Goal: Check status

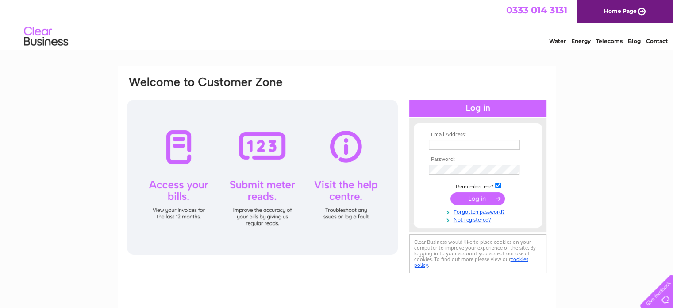
type input "[EMAIL_ADDRESS][DOMAIN_NAME]"
click at [485, 194] on input "submit" at bounding box center [478, 198] width 54 height 12
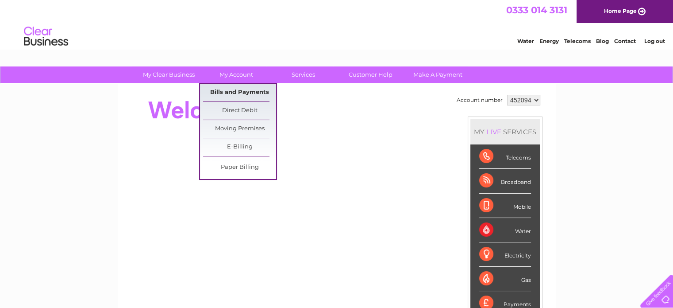
click at [232, 87] on link "Bills and Payments" at bounding box center [239, 93] width 73 height 18
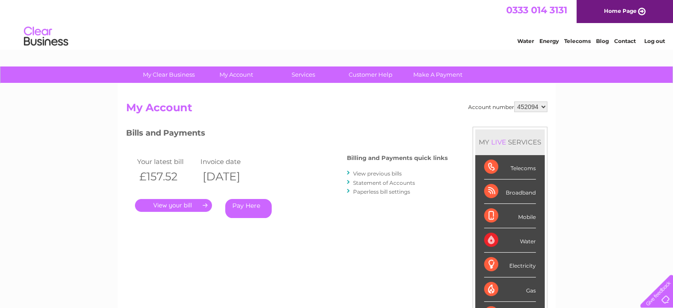
click at [372, 180] on link "Statement of Accounts" at bounding box center [384, 182] width 62 height 7
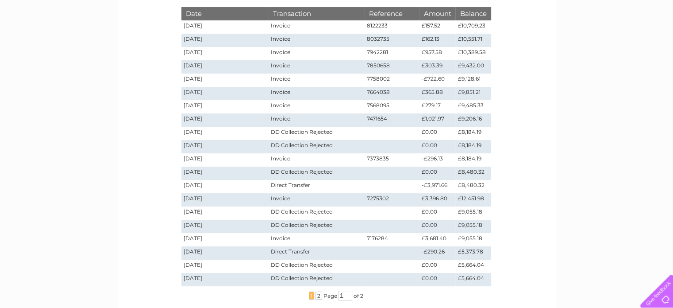
scroll to position [141, 0]
click at [492, 127] on div "Date Transaction Reference Amount Balance [DATE] Invoice 8122233 £157.52 £10,70…" at bounding box center [336, 143] width 354 height 315
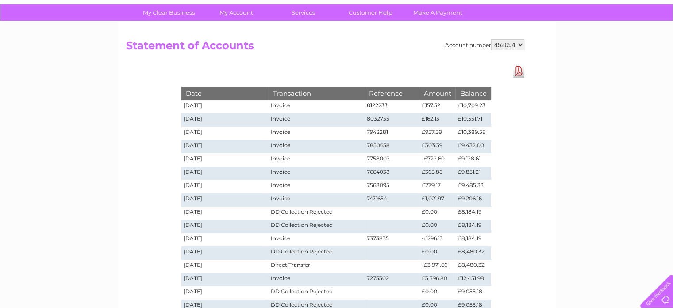
scroll to position [62, 0]
